Goal: Task Accomplishment & Management: Complete application form

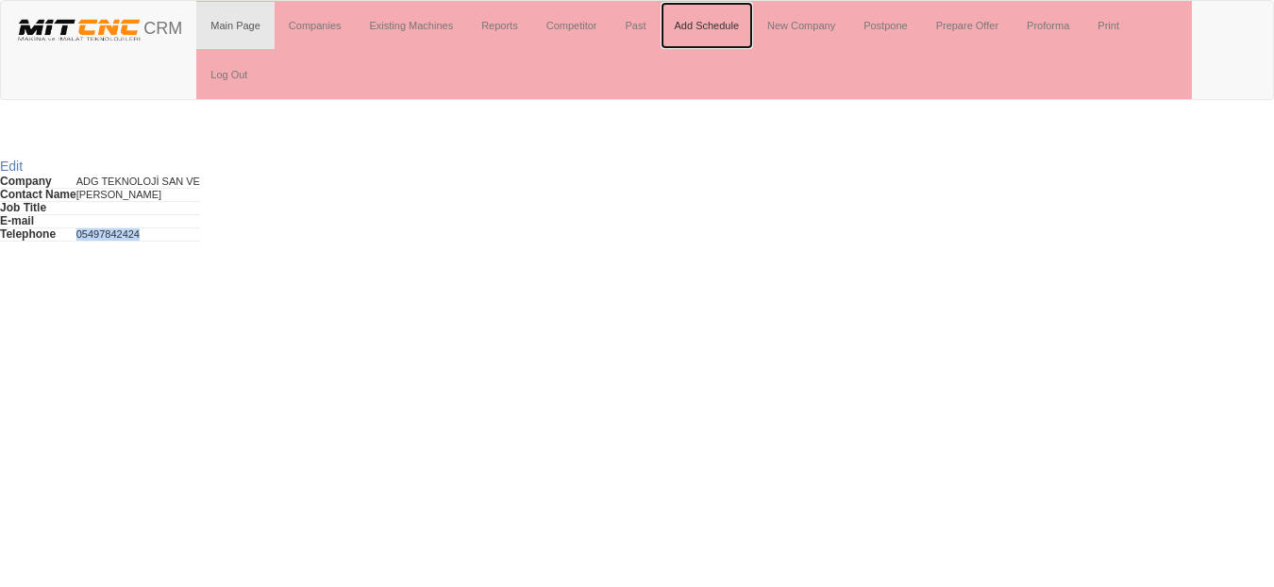
click at [707, 27] on link "Add Schedule" at bounding box center [706, 25] width 93 height 47
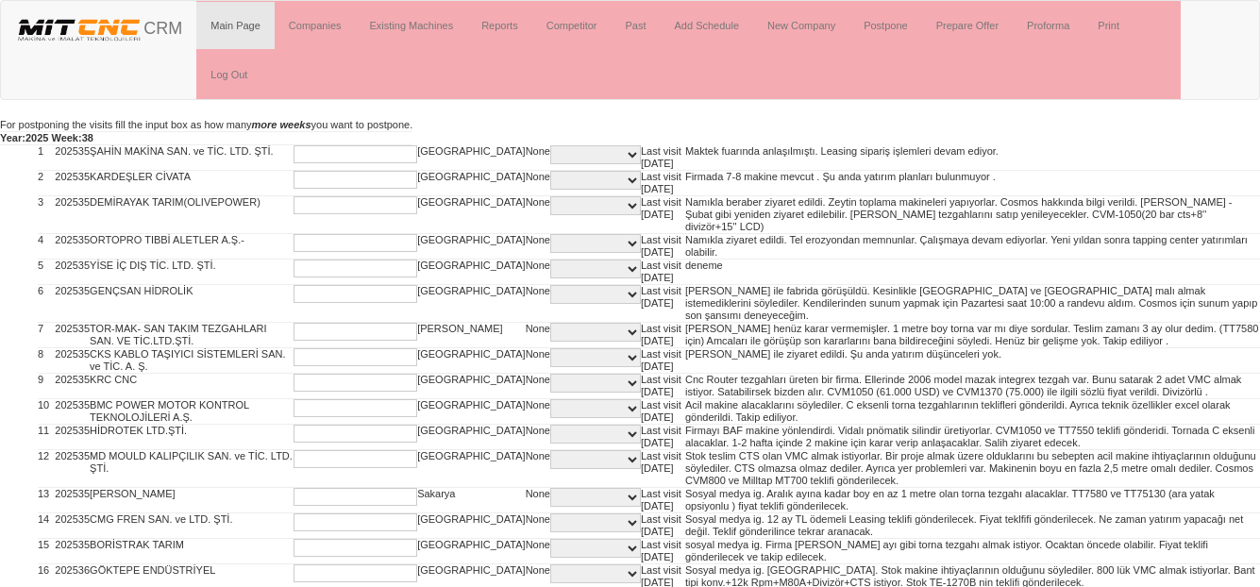
click at [293, 157] on input "text" at bounding box center [355, 154] width 124 height 18
type input "2"
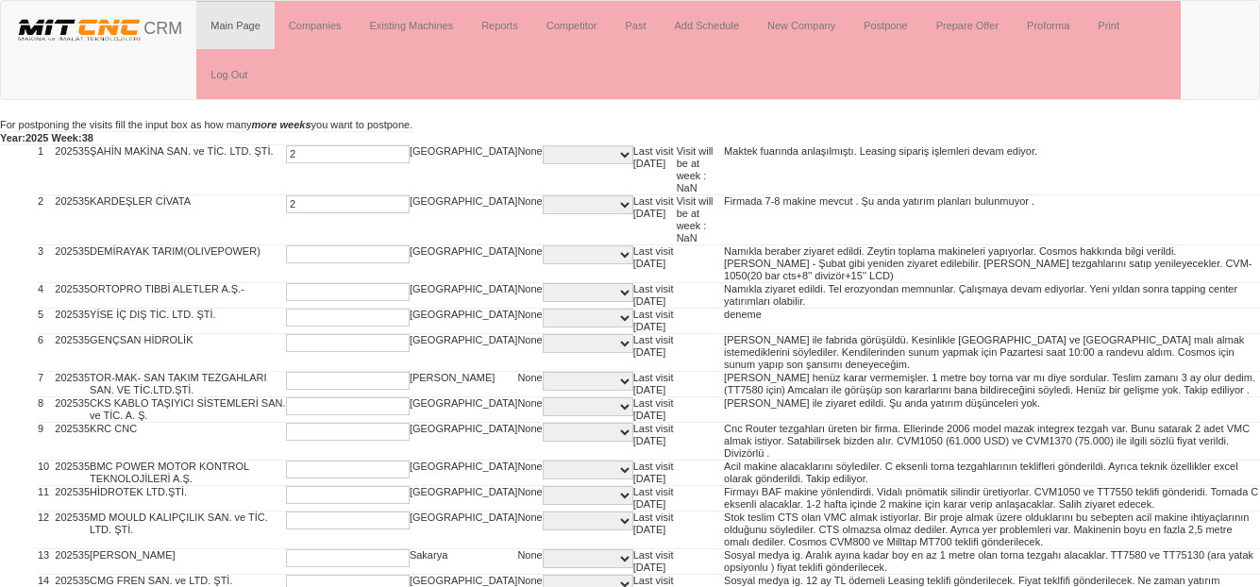
type input "2"
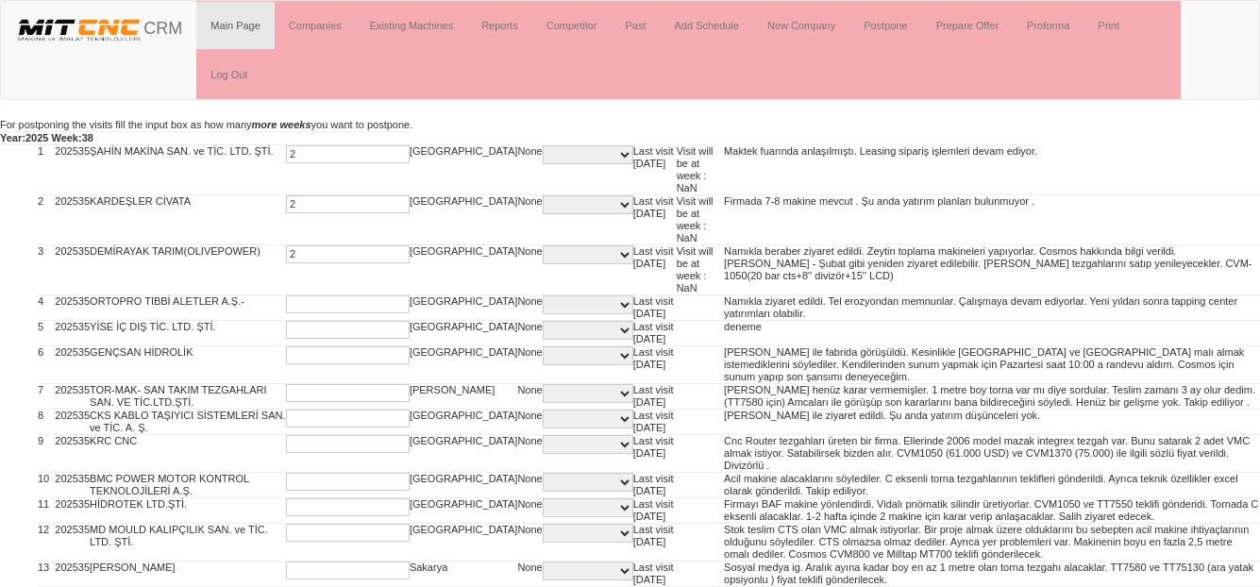
type input "2"
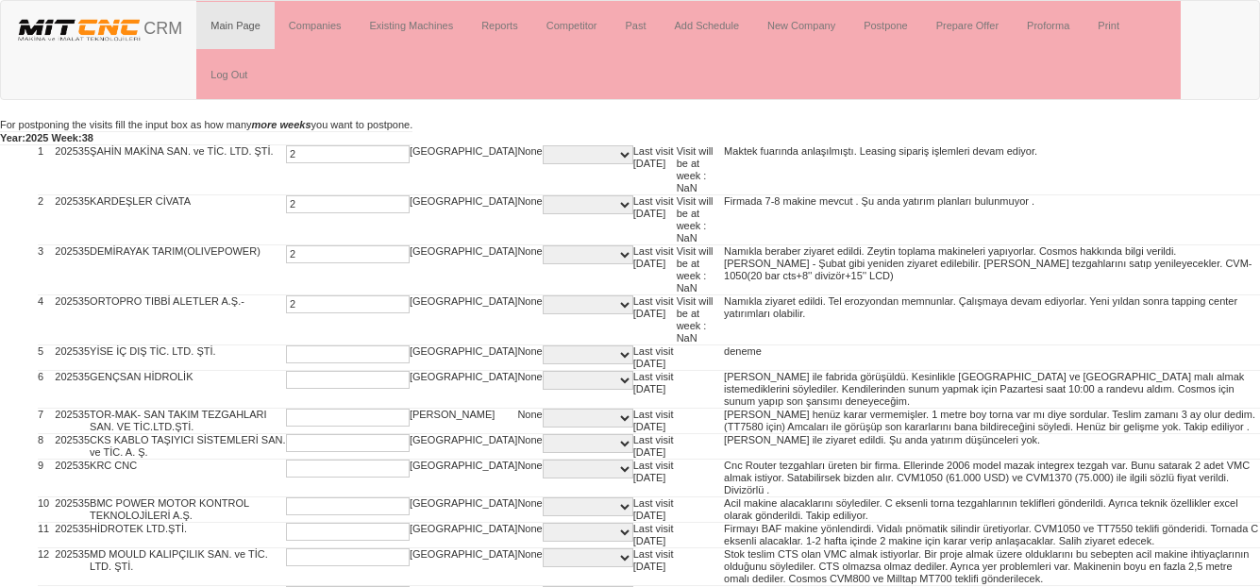
type input "2"
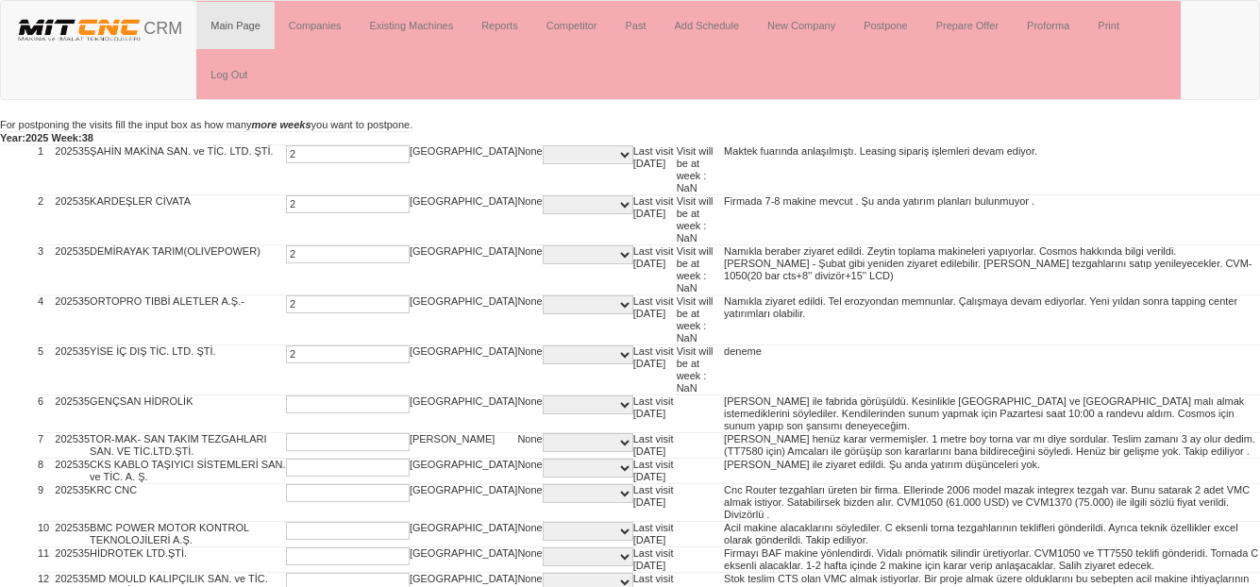
type input "2"
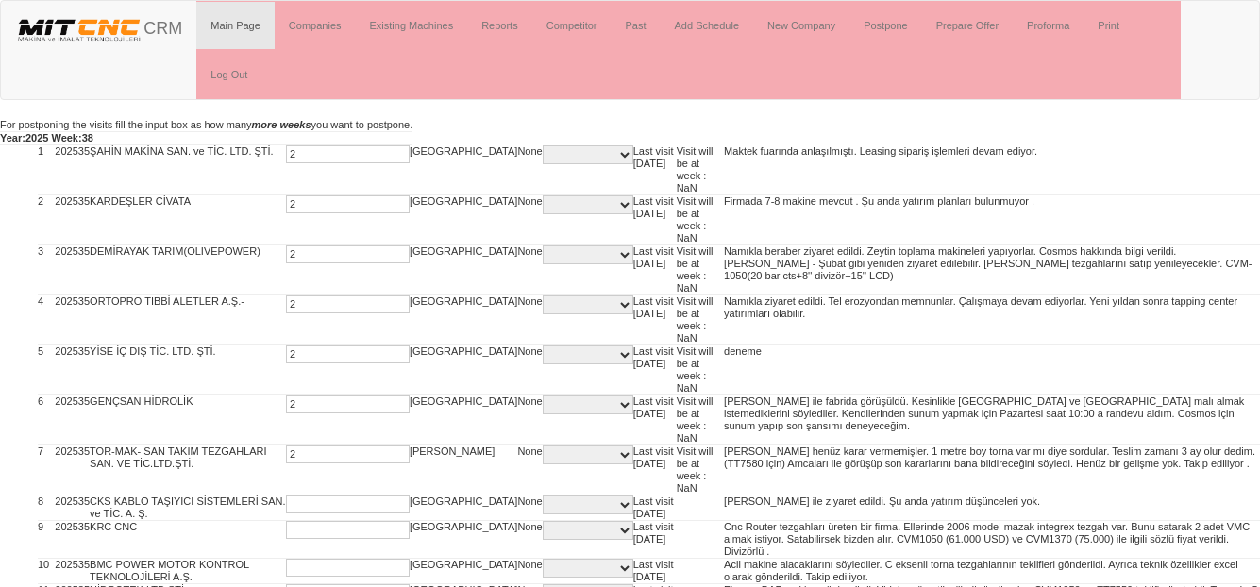
type input "2"
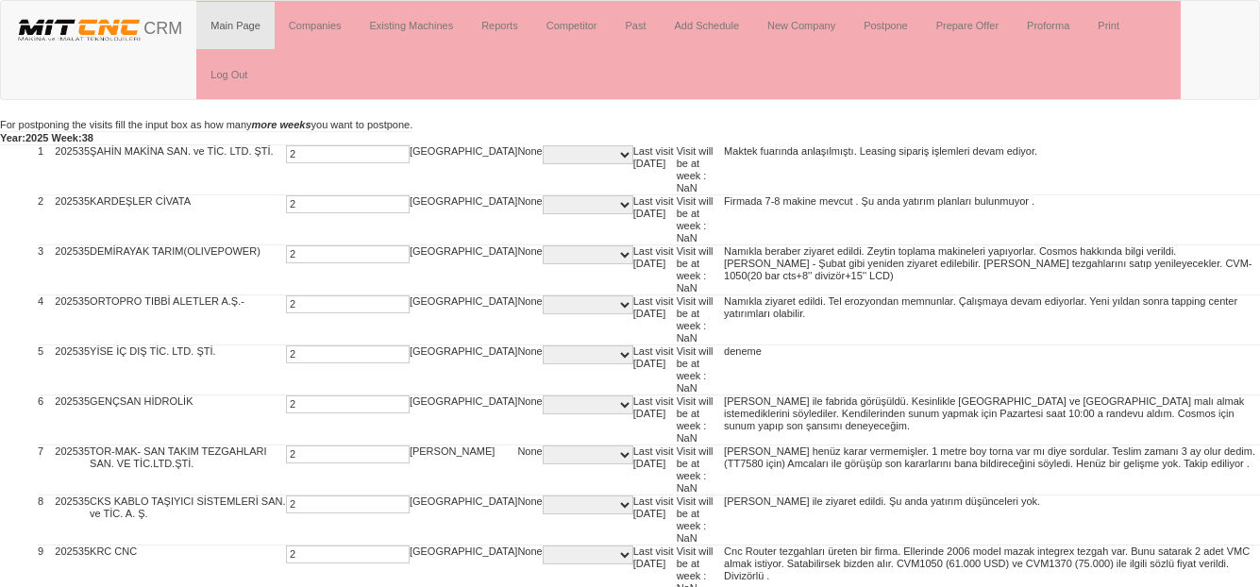
type input "2"
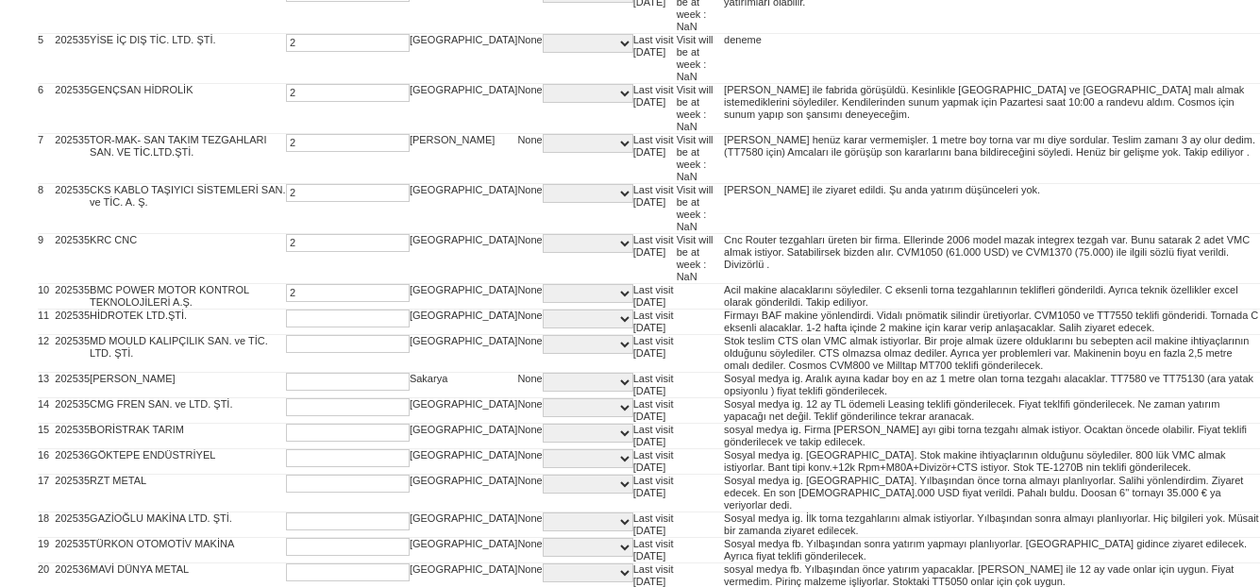
type input "2"
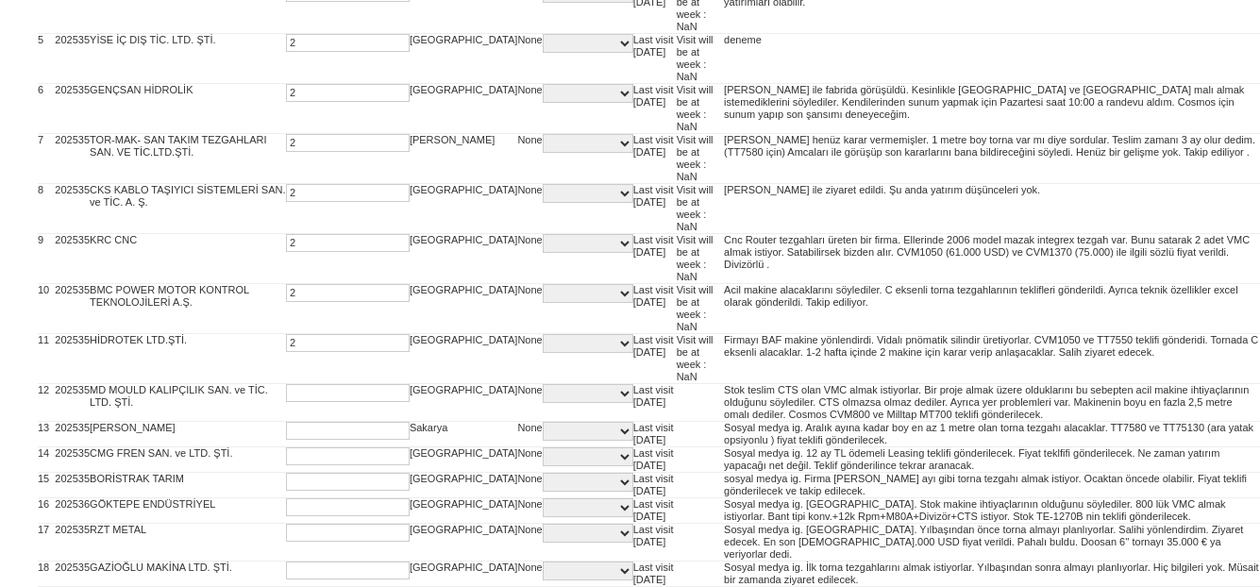
type input "2"
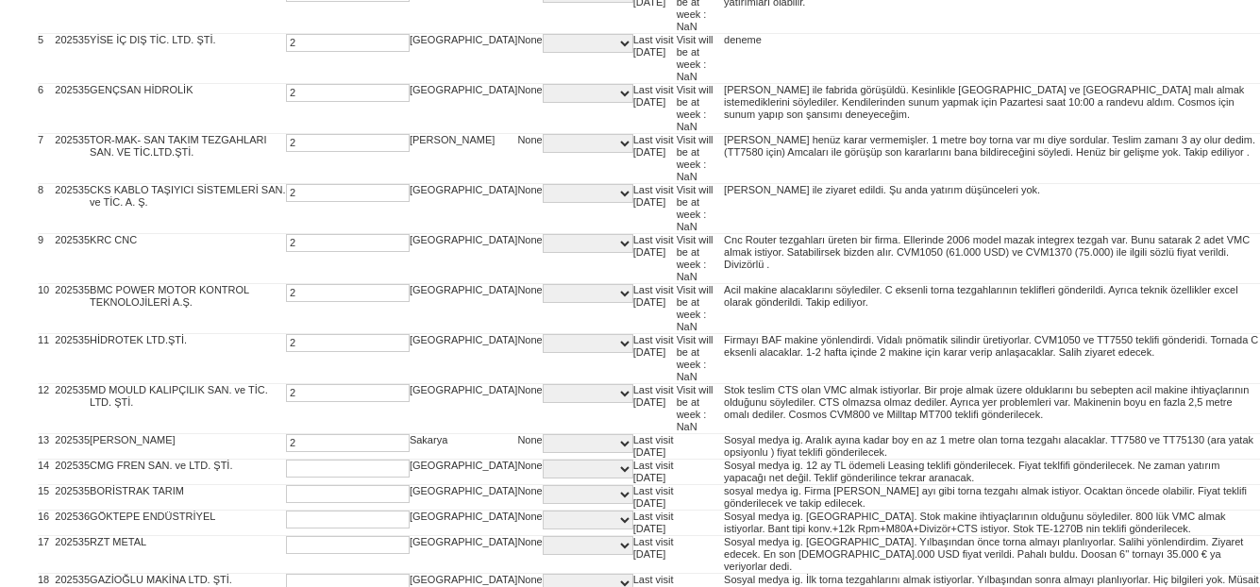
type input "2"
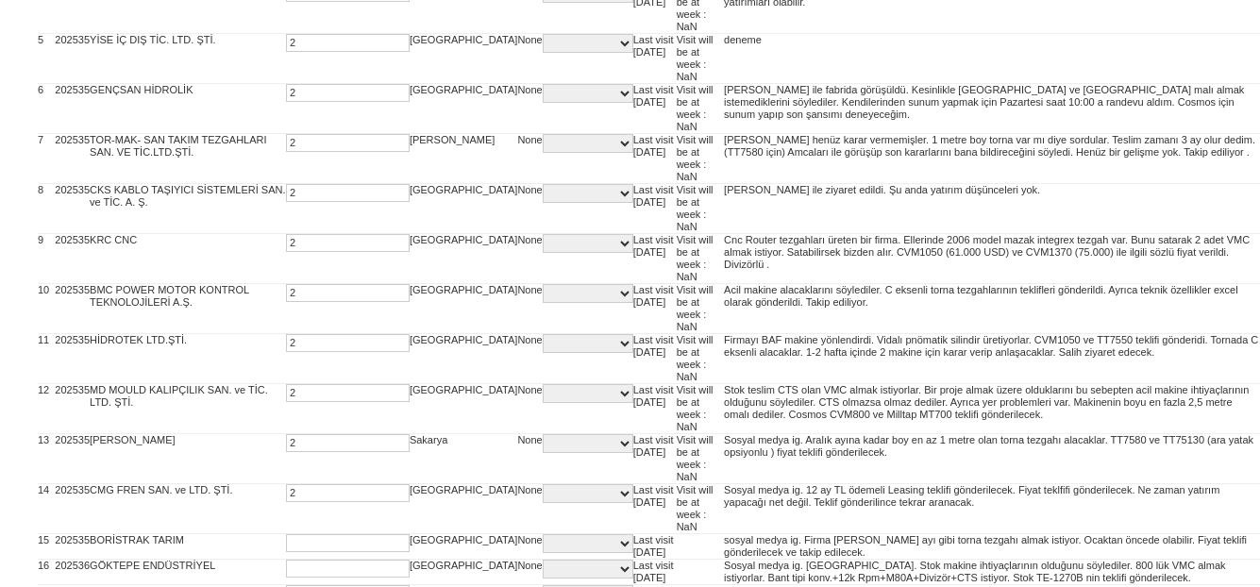
type input "2"
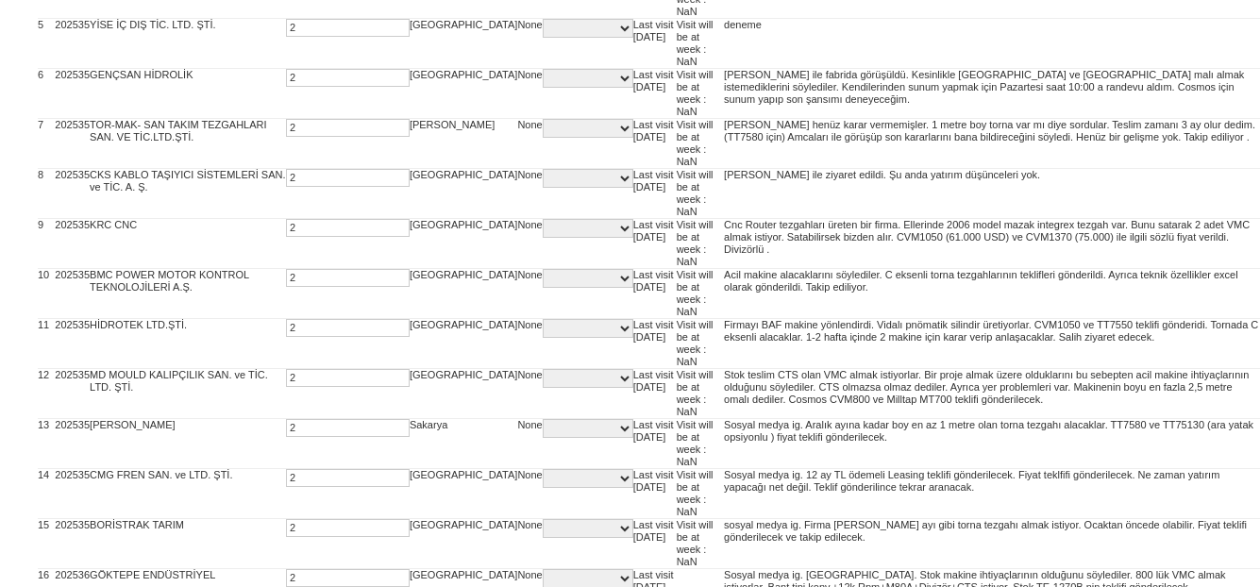
type input "2"
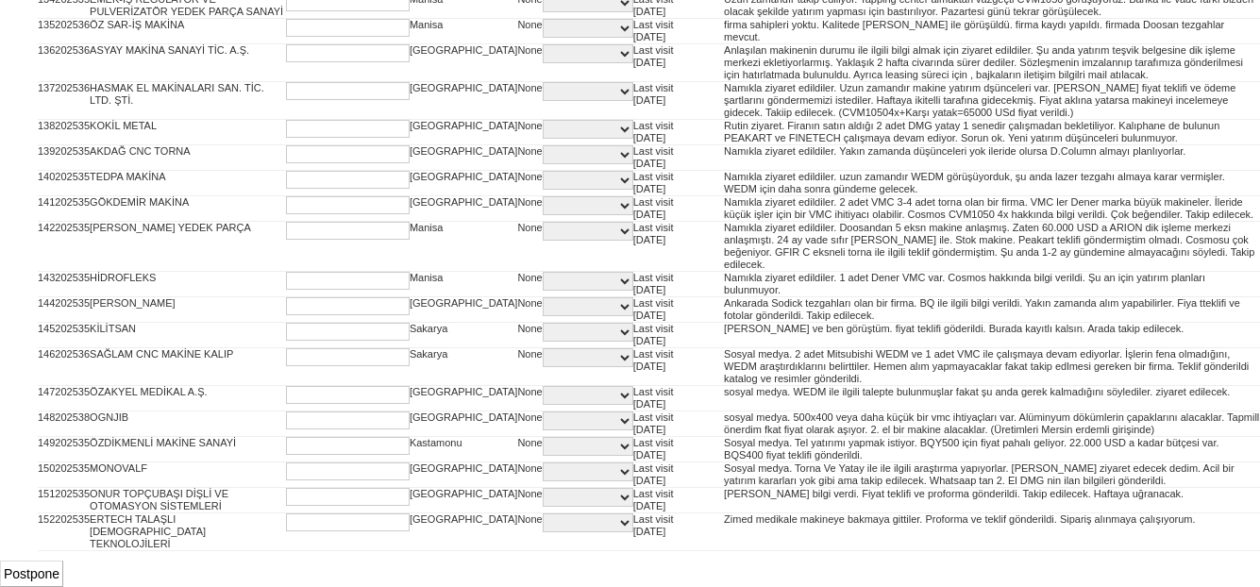
scroll to position [5650, 0]
type input "2"
click at [31, 579] on input "Postpone" at bounding box center [31, 573] width 63 height 26
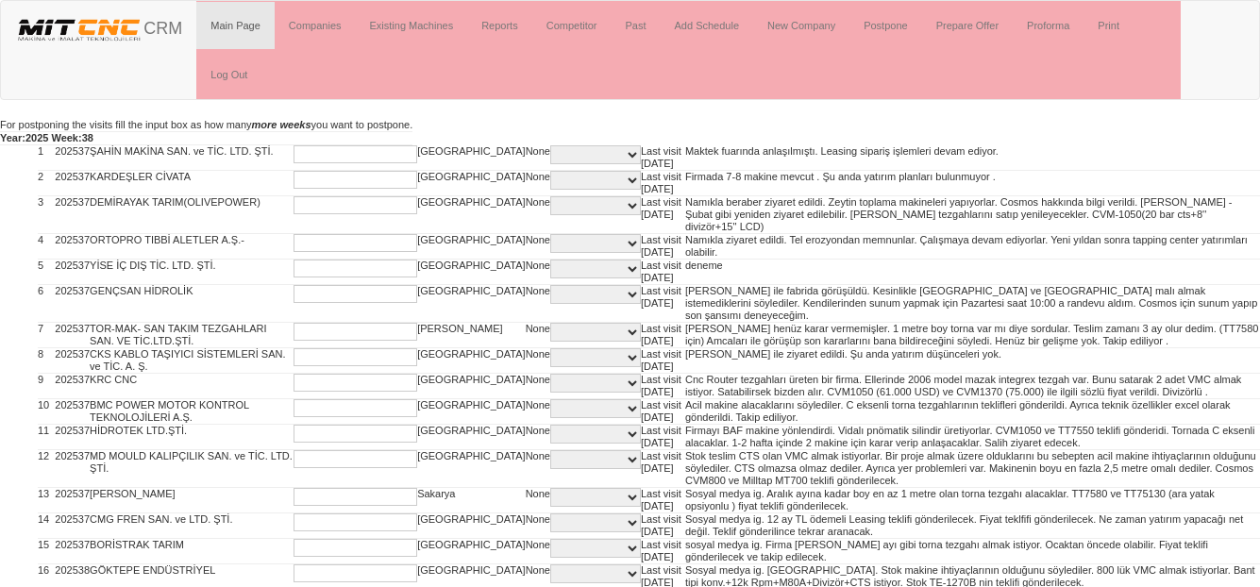
click at [309, 151] on input "text" at bounding box center [355, 154] width 124 height 18
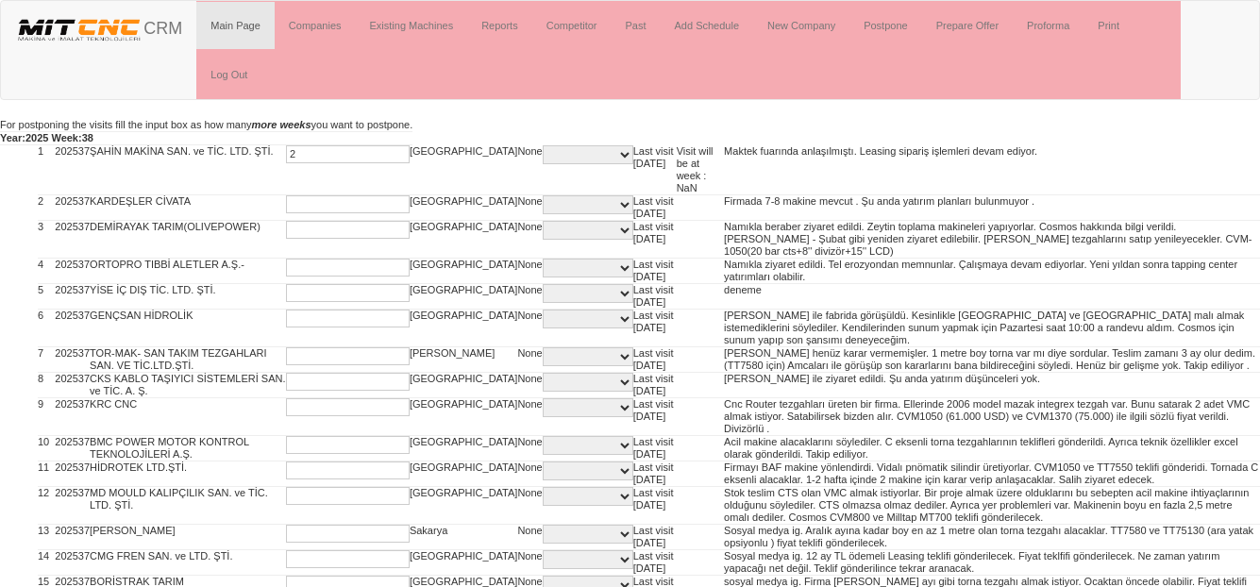
type input "2"
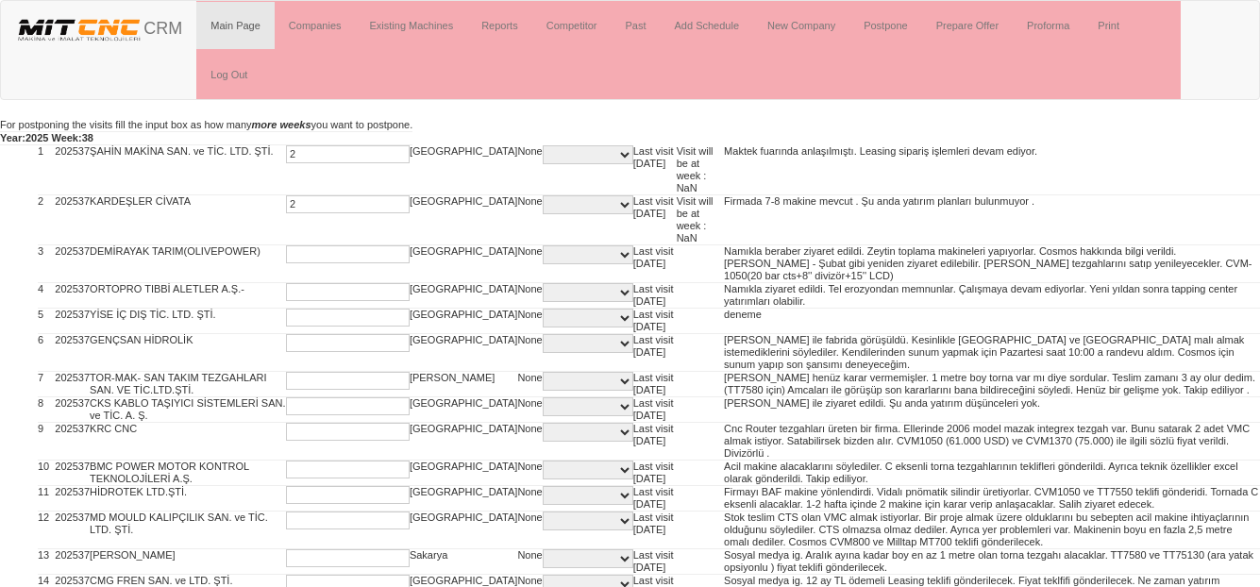
type input "2"
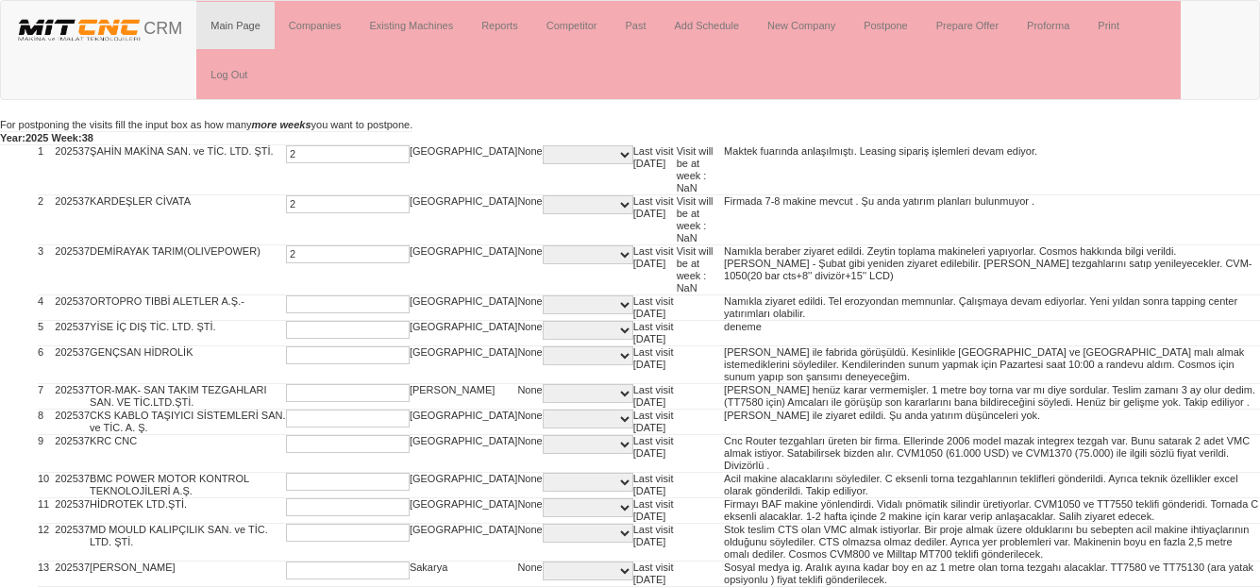
type input "2"
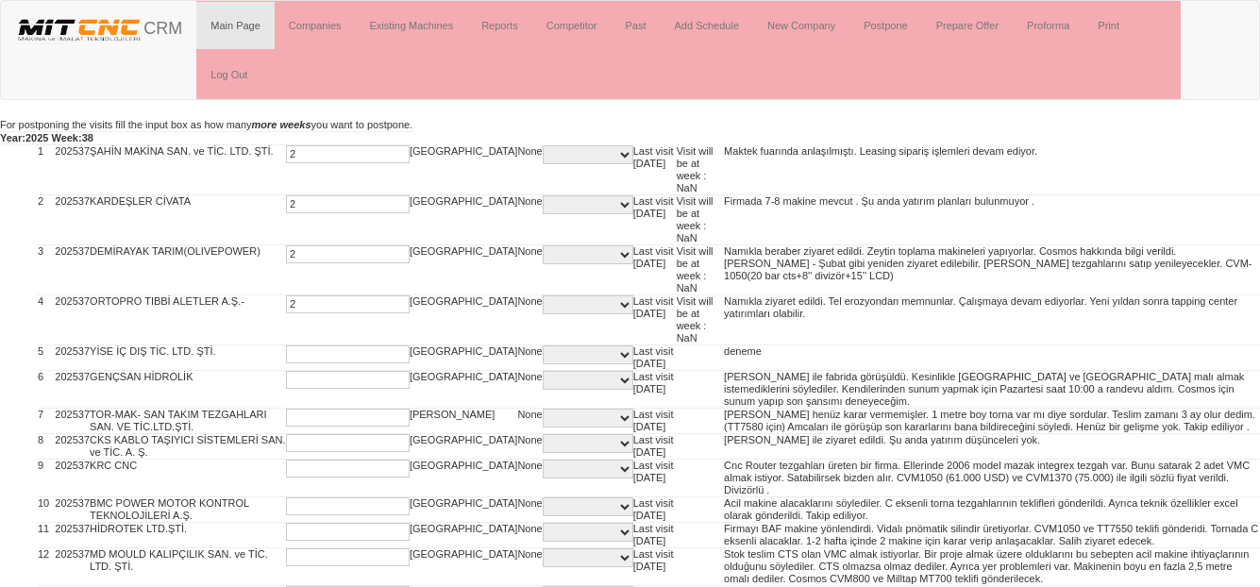
type input "2"
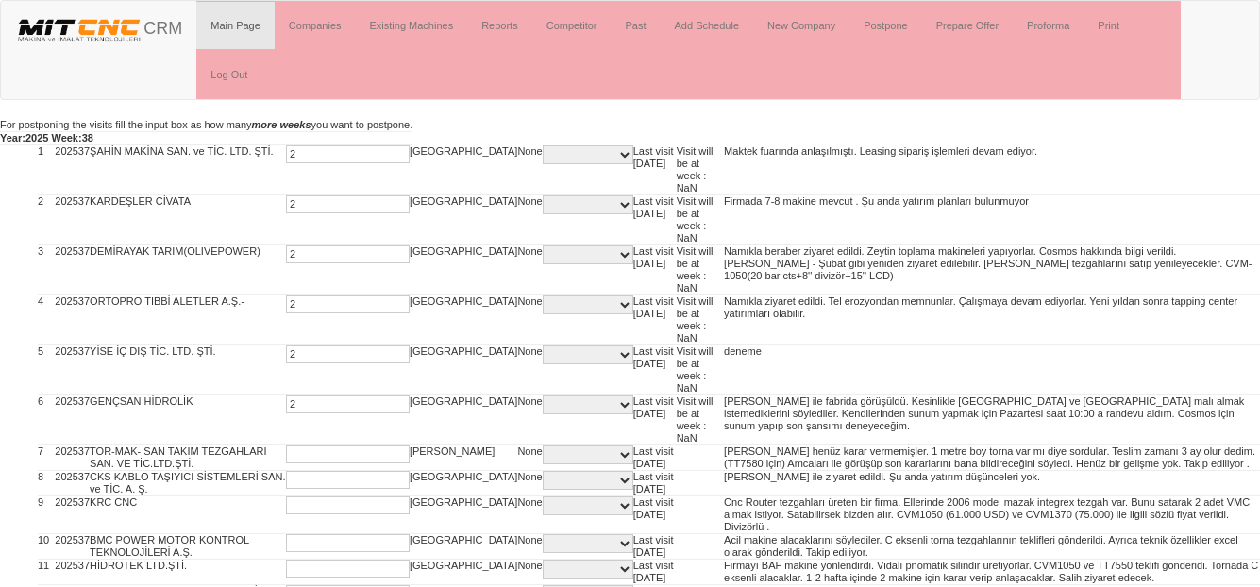
type input "2"
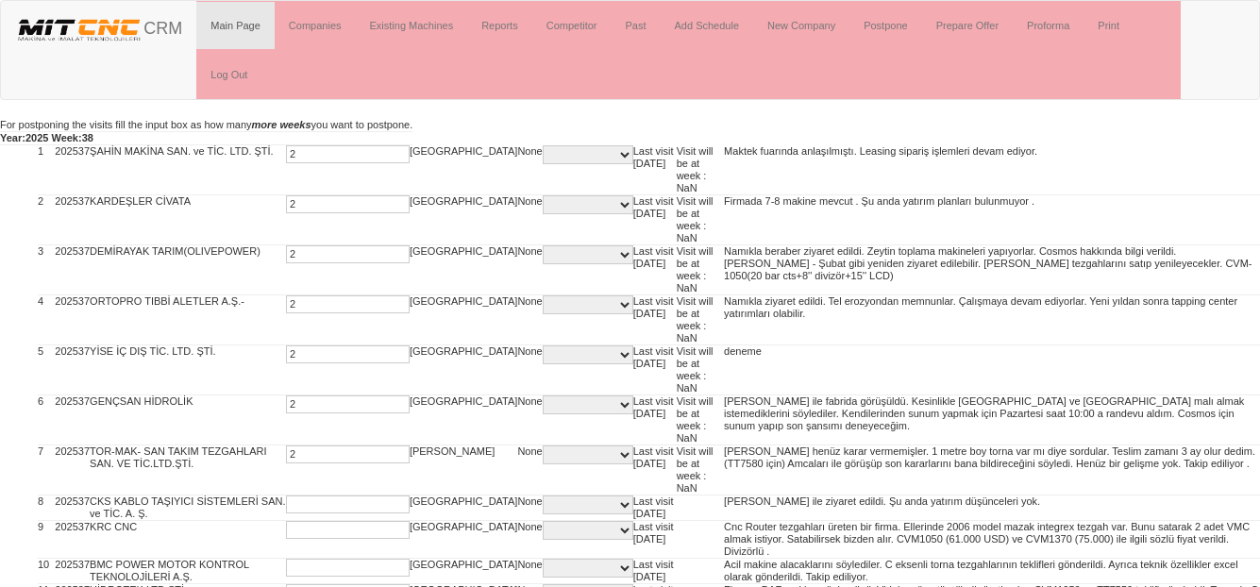
type input "2"
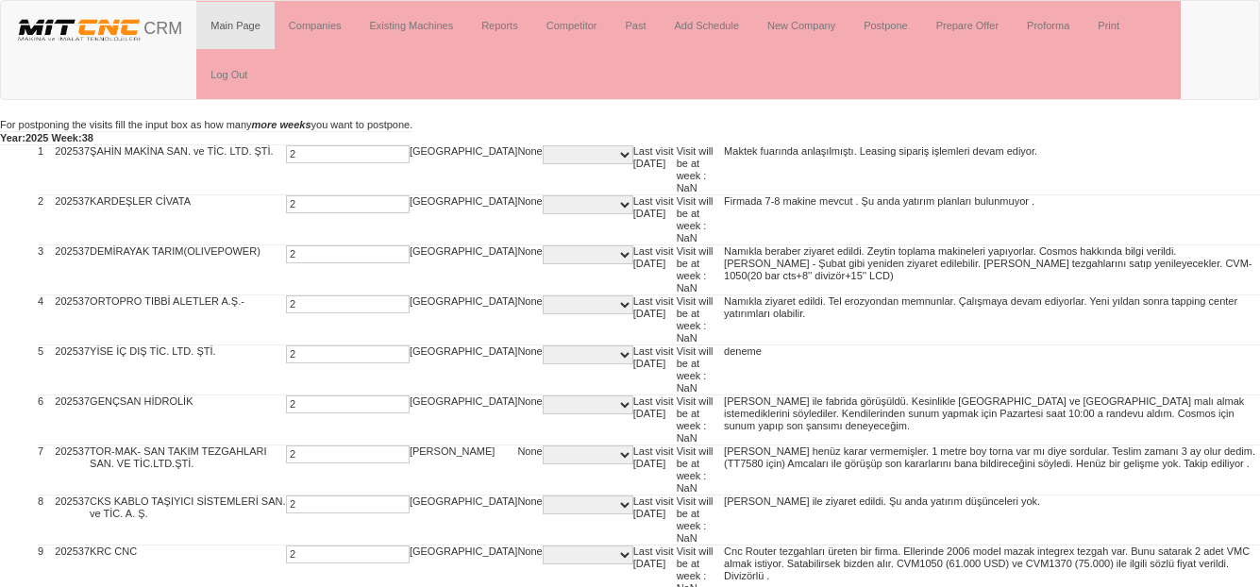
type input "2"
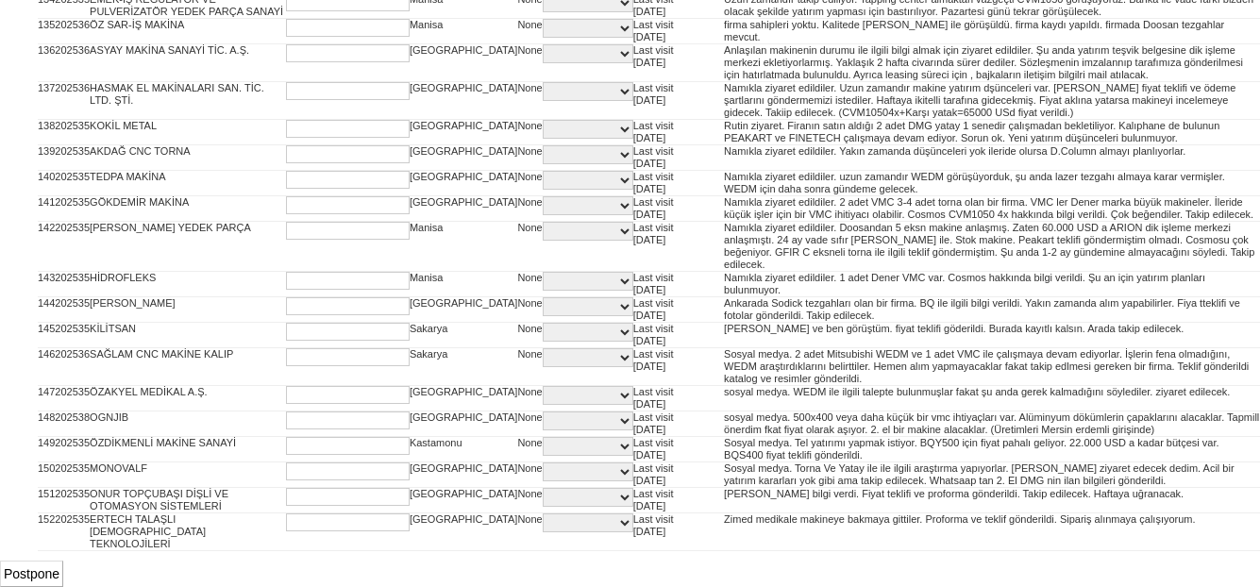
scroll to position [5552, 0]
click at [42, 570] on input "Postpone" at bounding box center [31, 573] width 63 height 26
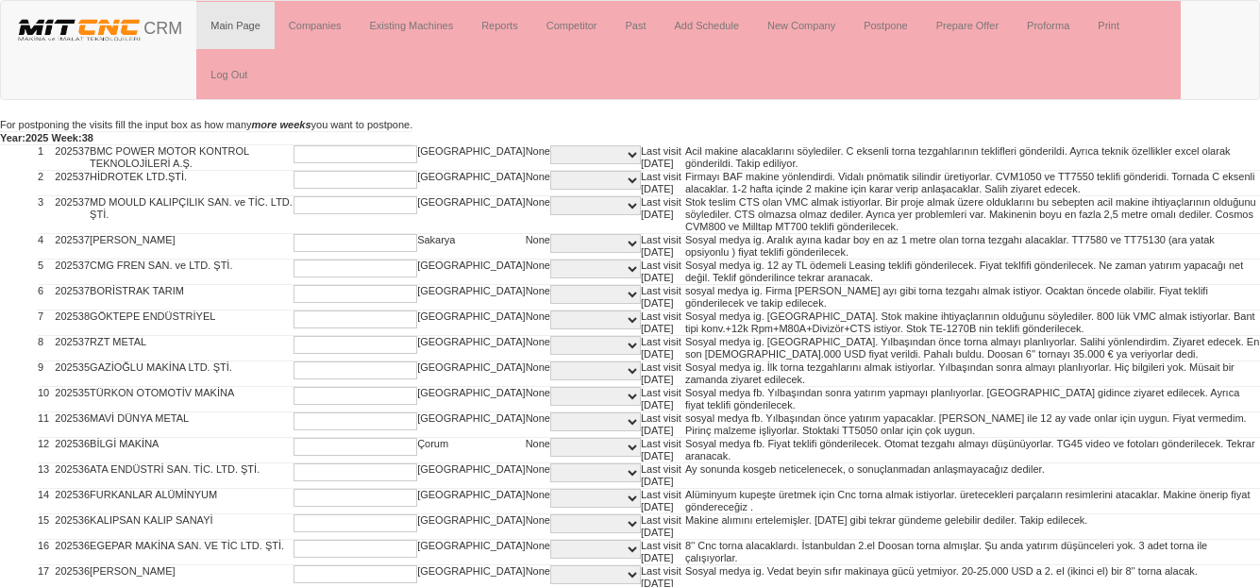
click at [301, 154] on input "text" at bounding box center [355, 154] width 124 height 18
